Goal: Communication & Community: Participate in discussion

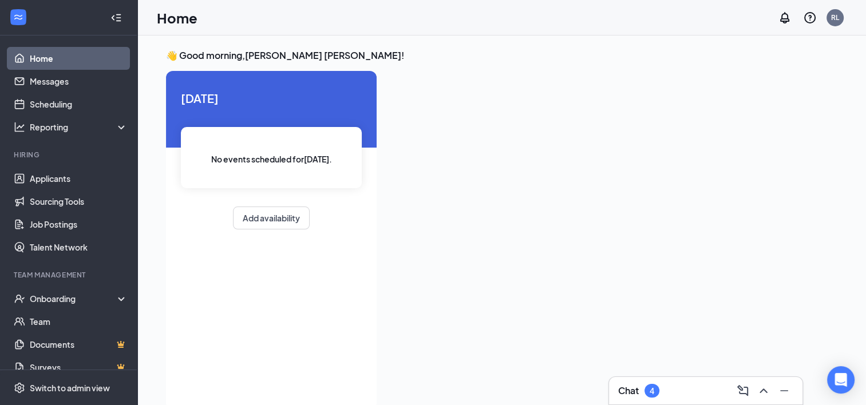
click at [619, 389] on h3 "Chat" at bounding box center [628, 390] width 21 height 13
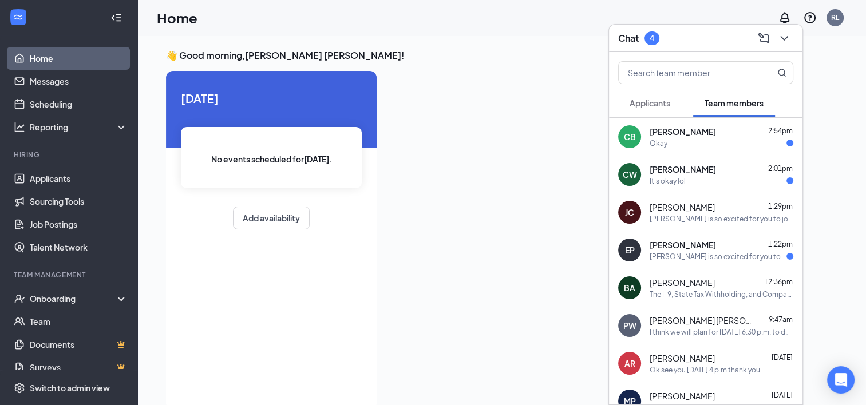
click at [680, 256] on div "[PERSON_NAME] is so excited for you to join our team! Do you know anyone else w…" at bounding box center [717, 257] width 137 height 10
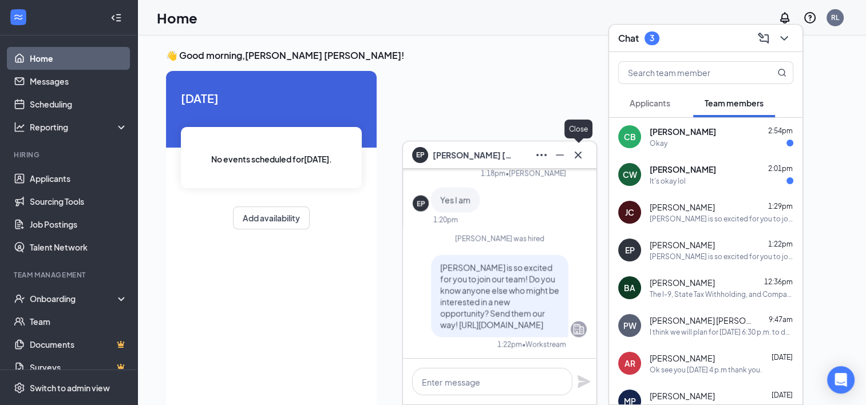
click at [578, 154] on icon "Cross" at bounding box center [577, 154] width 7 height 7
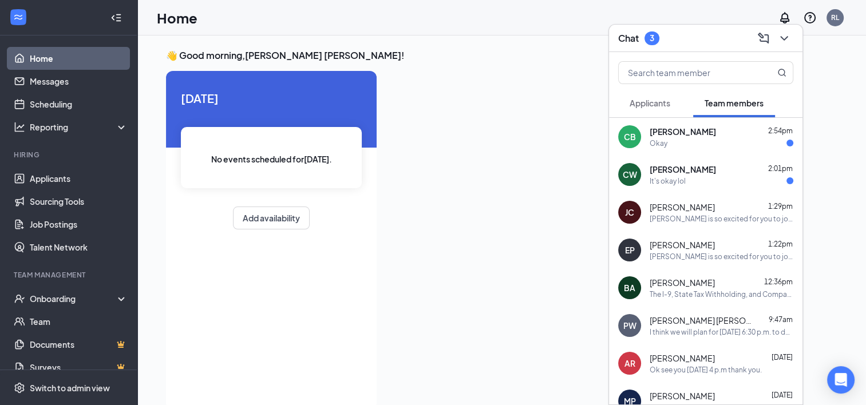
click at [697, 162] on div "CW Carter Walnofer 2:01pm It's okay lol" at bounding box center [705, 175] width 193 height 38
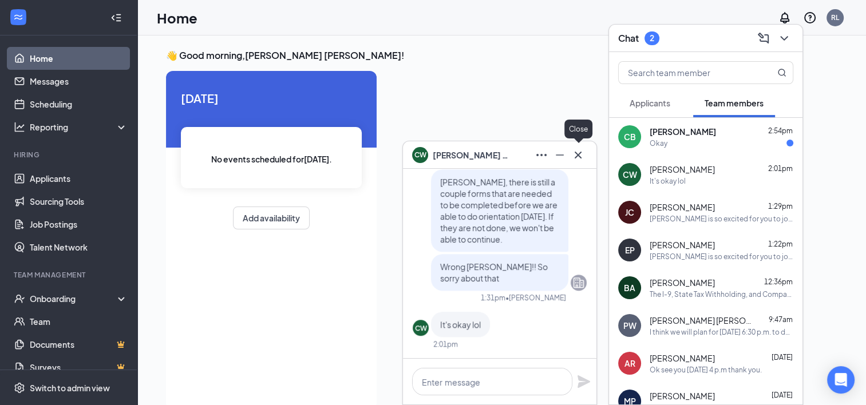
click at [585, 156] on button at bounding box center [578, 155] width 18 height 18
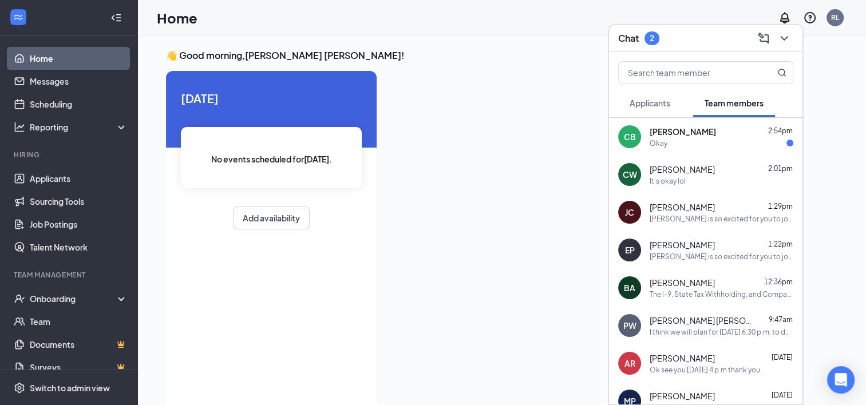
click at [723, 148] on div "Okay" at bounding box center [721, 143] width 144 height 10
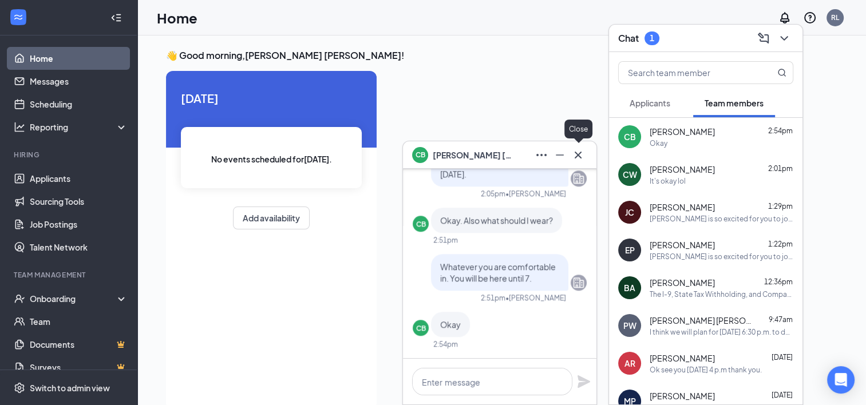
click at [572, 160] on icon "Cross" at bounding box center [578, 155] width 14 height 14
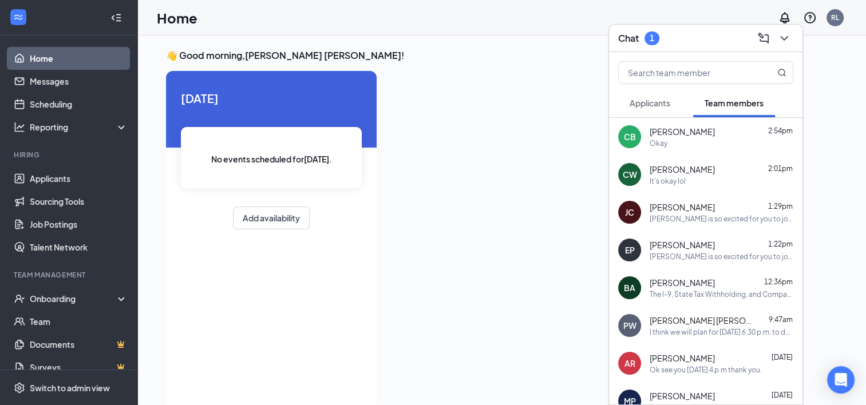
click at [682, 254] on div "[PERSON_NAME] is so excited for you to join our team! Do you know anyone else w…" at bounding box center [721, 257] width 144 height 10
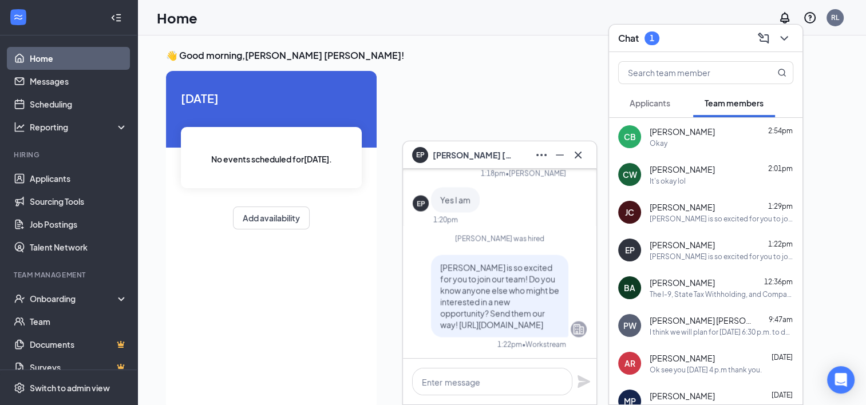
scroll to position [24, 0]
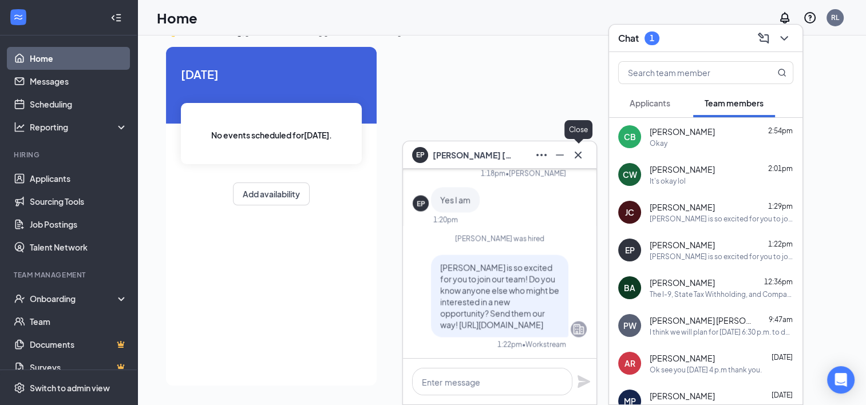
click at [584, 150] on icon "Cross" at bounding box center [578, 155] width 14 height 14
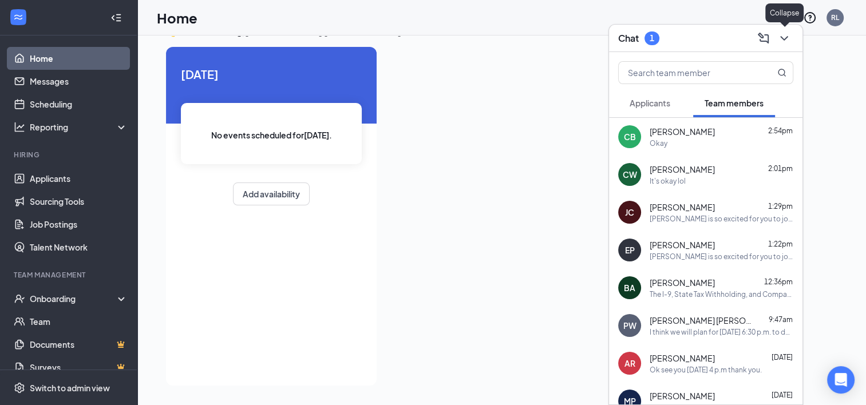
click at [792, 34] on button at bounding box center [784, 38] width 18 height 18
